Goal: Contribute content

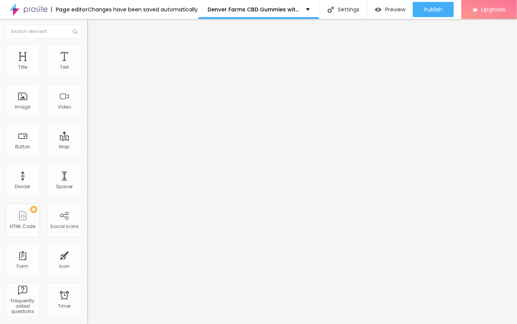
click at [87, 71] on input "entre em contato" at bounding box center [132, 68] width 91 height 8
paste input "Denver Farms CBD Gummies address a characteristic health answer for the individ…"
click at [87, 71] on input "Denver Farms CBD Gummies address a characteristic health answer for the individ…" at bounding box center [132, 68] width 91 height 8
paste input "👇❗❗𝐒𝐡𝐨𝐩𝐍𝐨𝐰❗❗👇"
type input "👇❗❗𝐒𝐡𝐨𝐩𝐍𝐨𝐰❗❗👇"
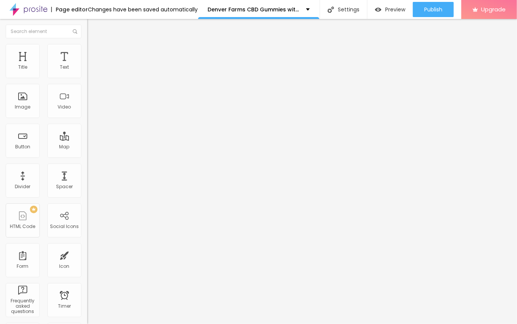
click at [87, 149] on div "URL" at bounding box center [130, 146] width 87 height 5
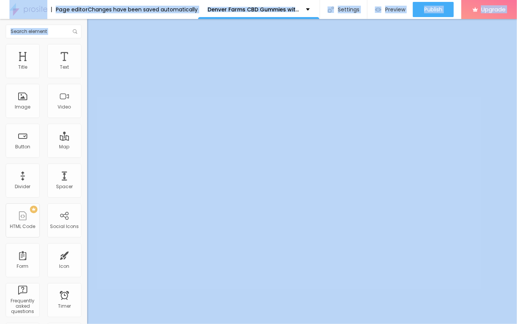
click at [87, 156] on input "https://" at bounding box center [132, 153] width 91 height 8
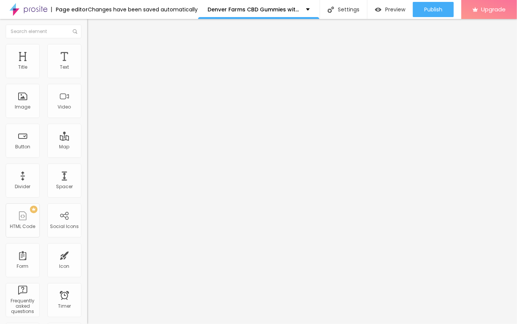
paste input "[DOMAIN_NAME][URL]"
type input "[URL][DOMAIN_NAME]"
click at [87, 65] on span "Change image" at bounding box center [107, 62] width 41 height 6
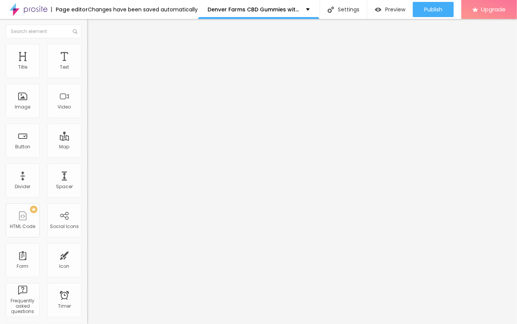
click at [87, 155] on input "https://" at bounding box center [132, 152] width 91 height 8
paste input "[DOMAIN_NAME][URL]"
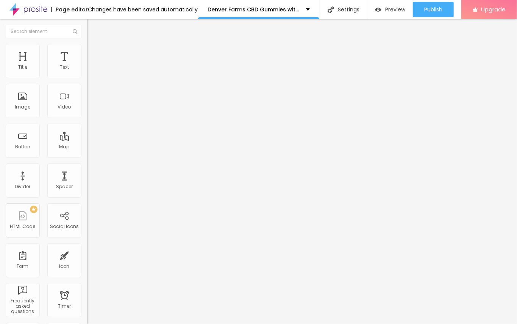
scroll to position [0, 47]
type input "[URL][DOMAIN_NAME]"
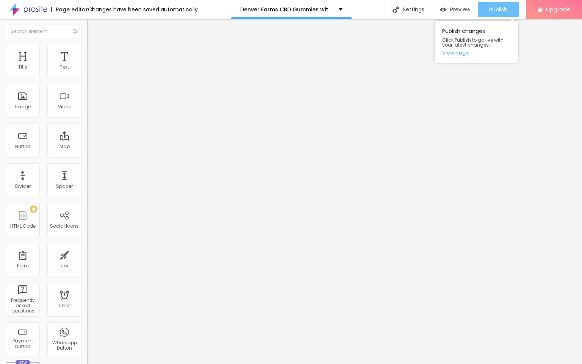
click at [382, 9] on span "Publish" at bounding box center [498, 9] width 18 height 6
click at [38, 8] on img at bounding box center [28, 9] width 38 height 19
